Goal: Find specific page/section: Find specific page/section

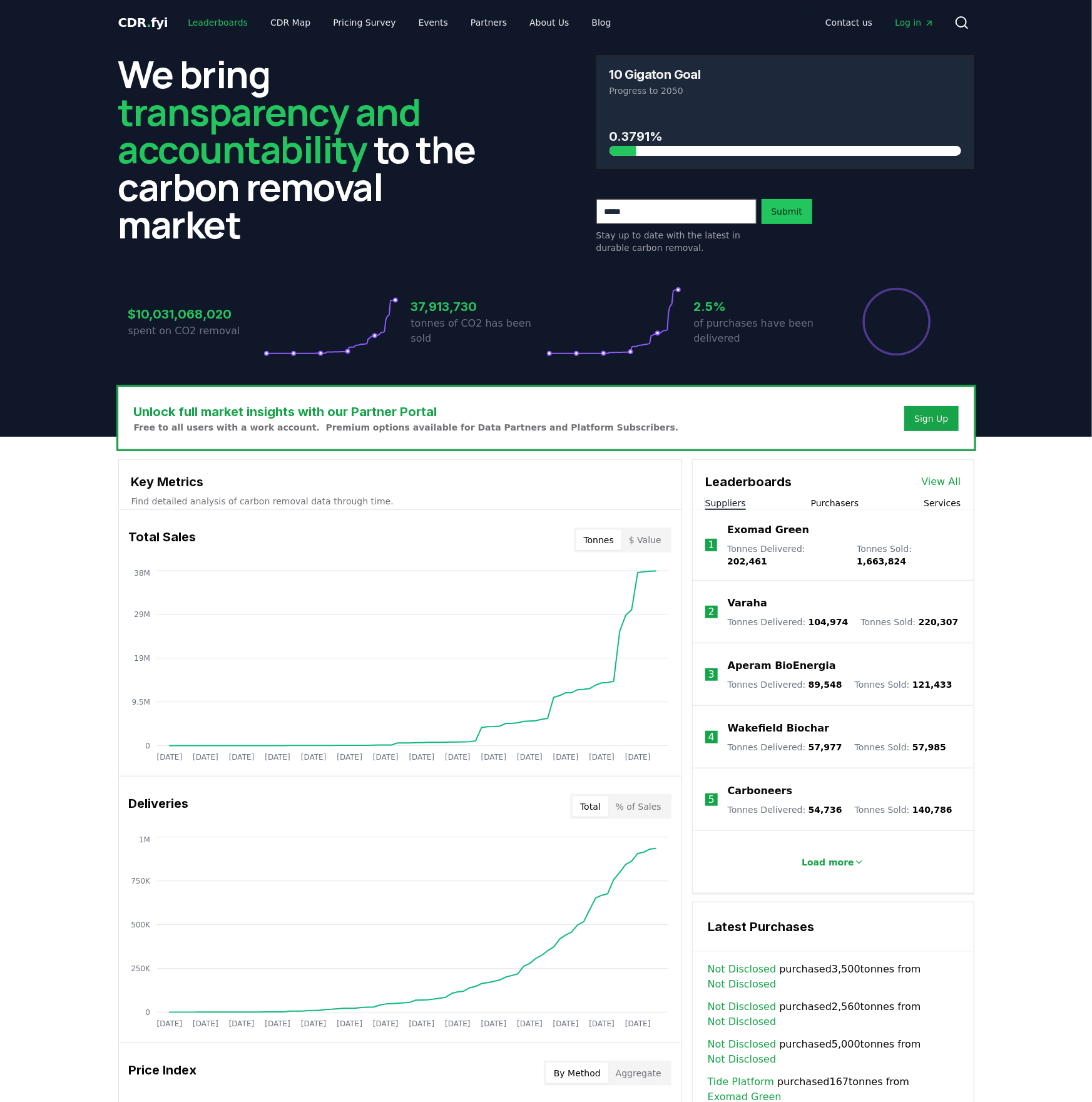
click at [209, 25] on link "Leaderboards" at bounding box center [218, 22] width 80 height 22
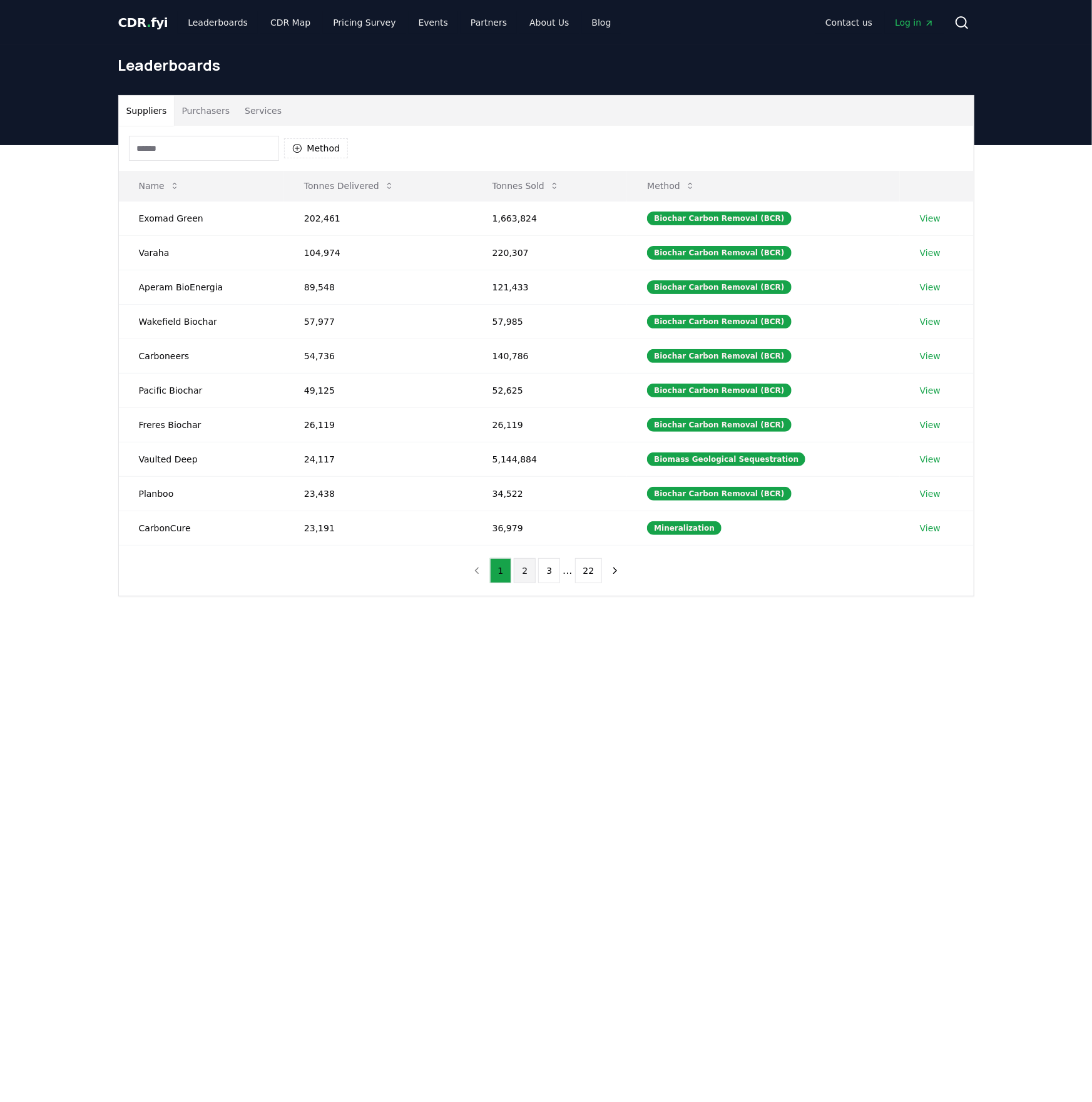
click at [527, 575] on button "2" at bounding box center [525, 570] width 22 height 25
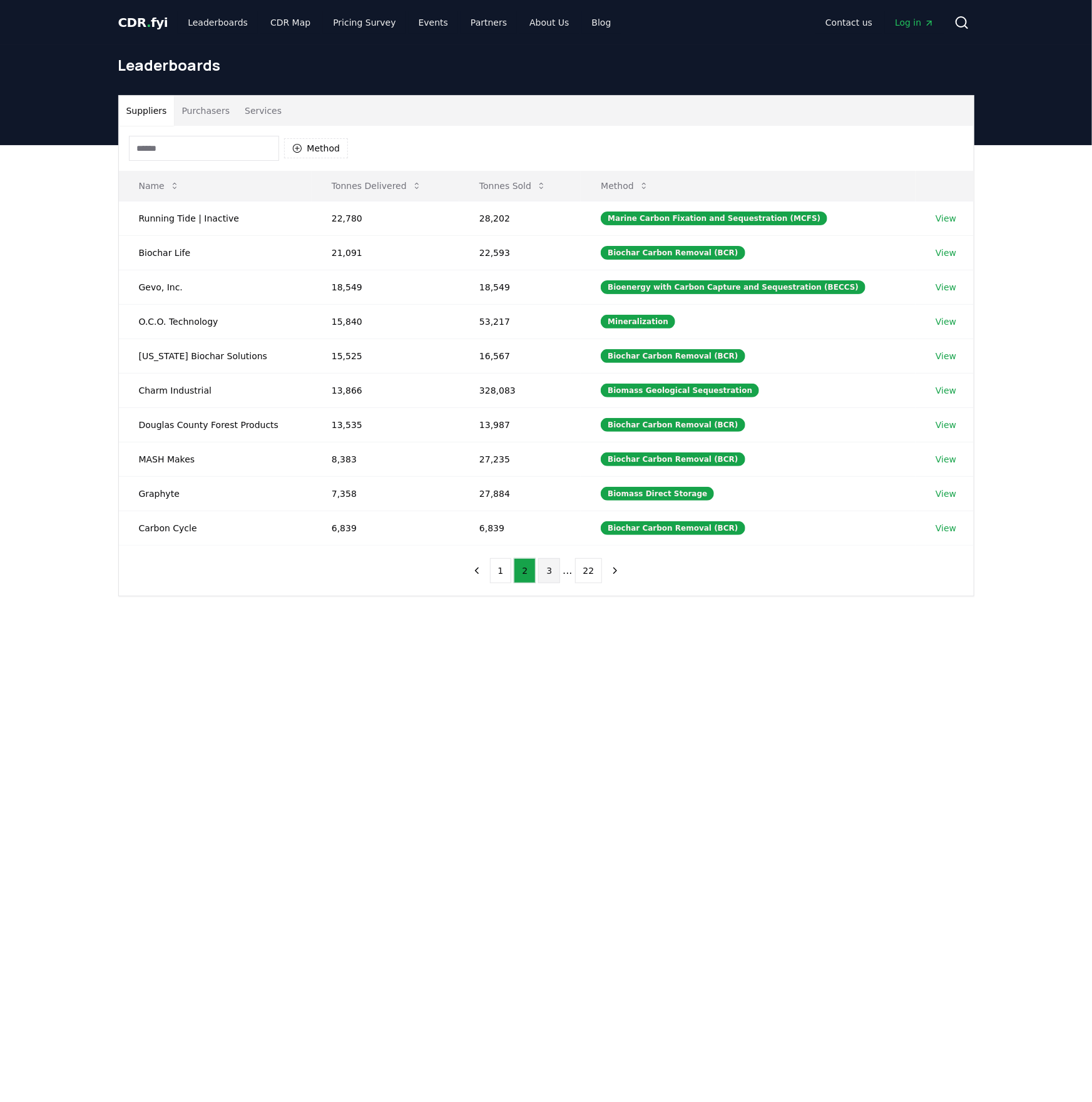
click at [546, 573] on button "3" at bounding box center [549, 570] width 22 height 25
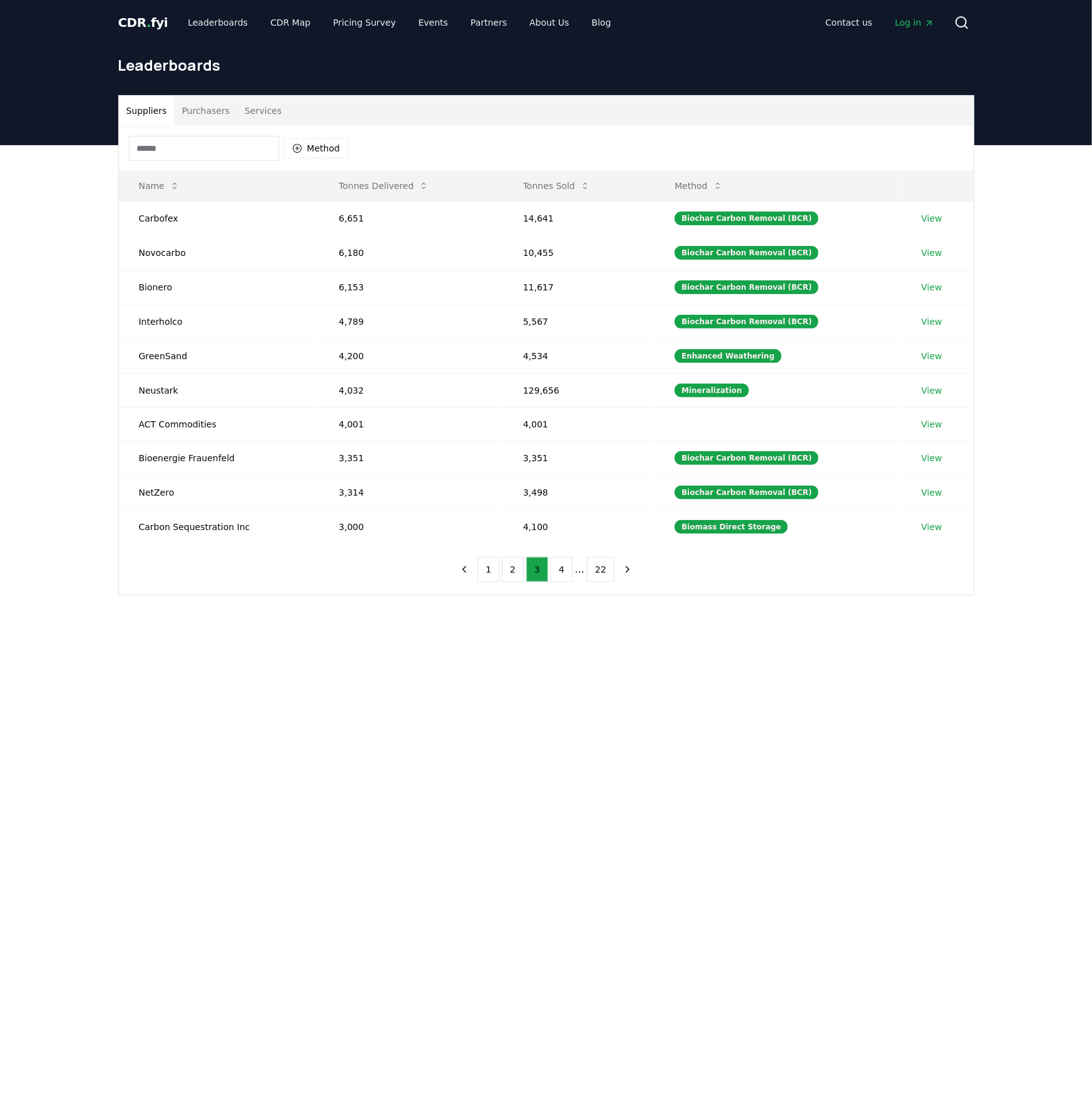
click at [400, 124] on div "Suppliers Purchasers Services" at bounding box center [546, 110] width 855 height 30
